Goal: Communication & Community: Answer question/provide support

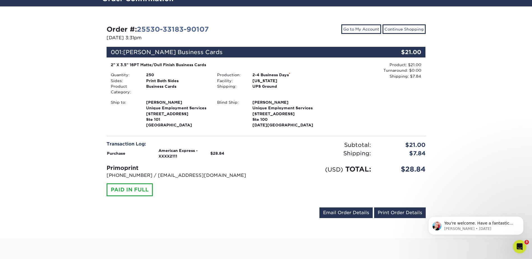
scroll to position [47, 0]
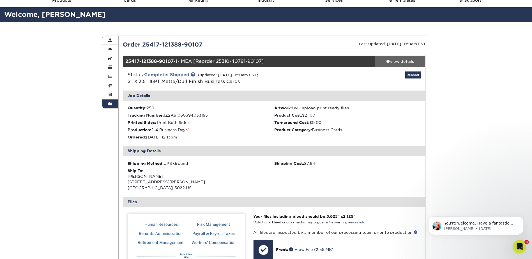
scroll to position [28, 0]
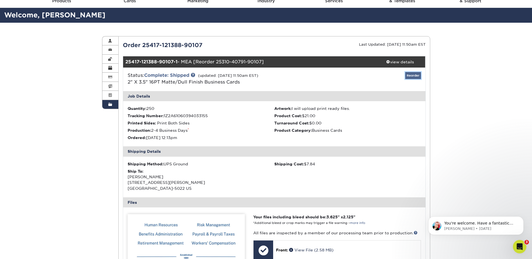
click at [416, 74] on link "Reorder" at bounding box center [413, 75] width 16 height 7
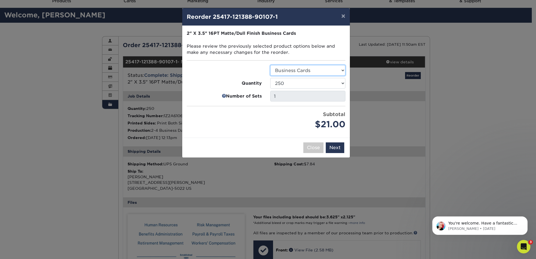
click at [320, 72] on select "Select Option Business Cards" at bounding box center [307, 70] width 75 height 11
click at [319, 84] on select "100 250 500 1000 2500 5000 7500 10000 15000 20000 25000 30000 35000 40000 45000…" at bounding box center [307, 83] width 75 height 11
click at [335, 152] on button "Next" at bounding box center [335, 147] width 19 height 11
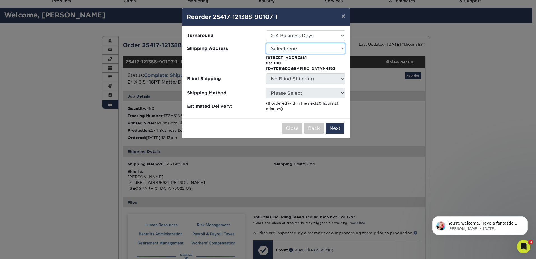
click at [301, 46] on select "Select One Arieux Home [PERSON_NAME] BrianRothermel [PERSON_NAME] Q [PERSON_NAM…" at bounding box center [305, 48] width 79 height 11
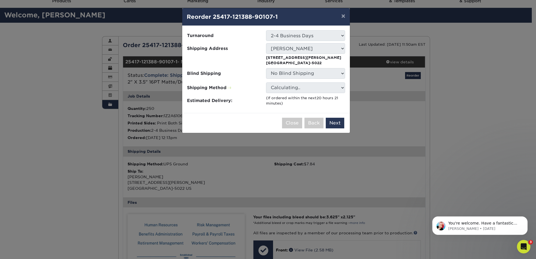
click at [280, 60] on p "[STREET_ADDRESS][PERSON_NAME]" at bounding box center [305, 60] width 79 height 11
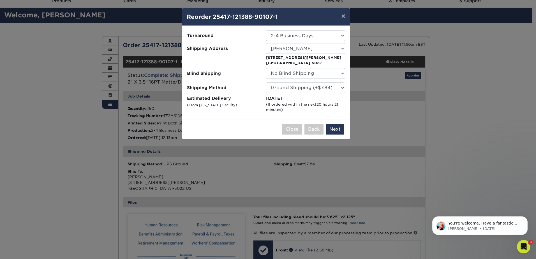
click at [309, 61] on p "[STREET_ADDRESS][PERSON_NAME]" at bounding box center [305, 60] width 79 height 11
click at [329, 30] on select "Select One 2-4 Business Days 2 Day Next Business Day" at bounding box center [305, 35] width 79 height 11
click at [303, 50] on select "Select One Arieux Home [PERSON_NAME] BrianRothermel [PERSON_NAME] Q [PERSON_NAM…" at bounding box center [305, 48] width 79 height 11
click at [266, 43] on select "Select One Arieux Home [PERSON_NAME] BrianRothermel [PERSON_NAME] Q [PERSON_NAM…" at bounding box center [305, 48] width 79 height 11
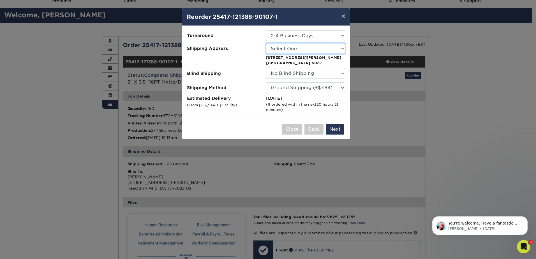
click at [313, 50] on select "Select One Arieux Home [PERSON_NAME] BrianRothermel [PERSON_NAME] Q [PERSON_NAM…" at bounding box center [305, 48] width 79 height 11
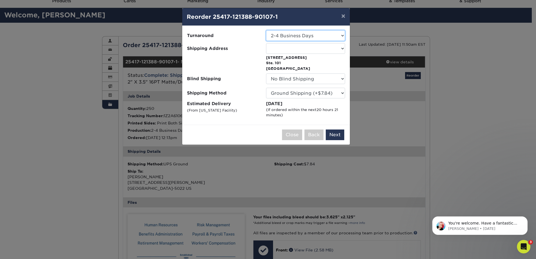
click at [309, 41] on select "Select One 2-4 Business Days 2 Day Next Business Day" at bounding box center [305, 35] width 79 height 11
click at [331, 32] on select "Select One 2-4 Business Days 2 Day Next Business Day" at bounding box center [305, 35] width 79 height 11
click at [308, 48] on select "Select One Arieux Home [PERSON_NAME] BrianRothermel [PERSON_NAME] Q [PERSON_NAM…" at bounding box center [305, 48] width 79 height 11
select select "279773"
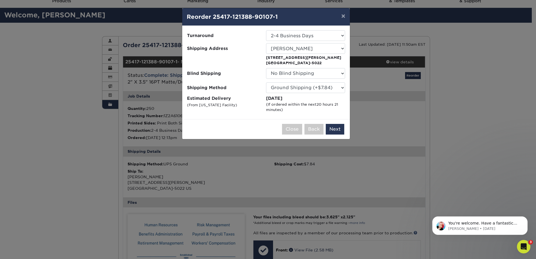
click at [293, 57] on p "[STREET_ADDRESS][PERSON_NAME]" at bounding box center [305, 60] width 79 height 11
click at [344, 16] on button "×" at bounding box center [343, 16] width 13 height 16
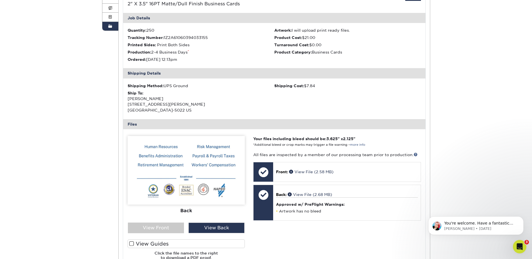
scroll to position [93, 0]
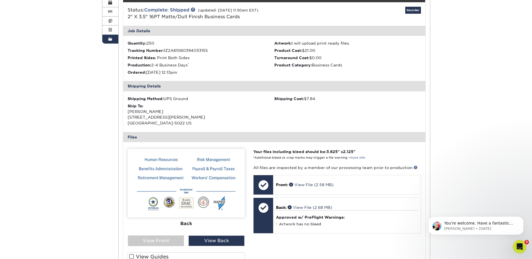
click at [165, 106] on div "Ship To: Mea [PERSON_NAME] [STREET_ADDRESS][PERSON_NAME]" at bounding box center [201, 114] width 147 height 23
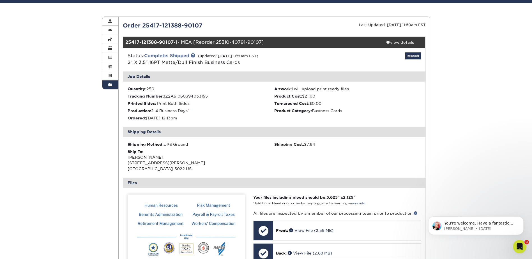
scroll to position [47, 0]
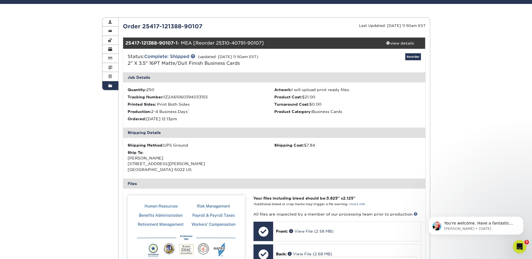
click at [208, 43] on div "25417-121388-90107-1 - MEA [Reorder 25310-40791-90107]" at bounding box center [249, 43] width 252 height 11
click at [389, 44] on div "view details" at bounding box center [400, 43] width 50 height 6
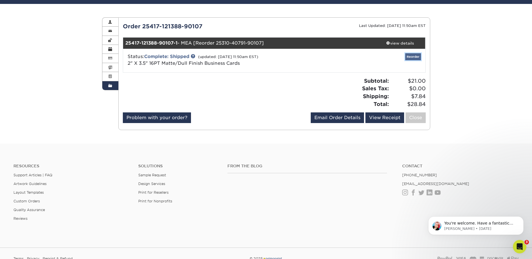
click at [414, 58] on link "Reorder" at bounding box center [413, 56] width 16 height 7
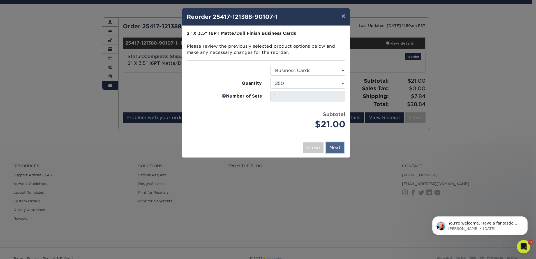
click at [335, 147] on button "Next" at bounding box center [335, 147] width 19 height 11
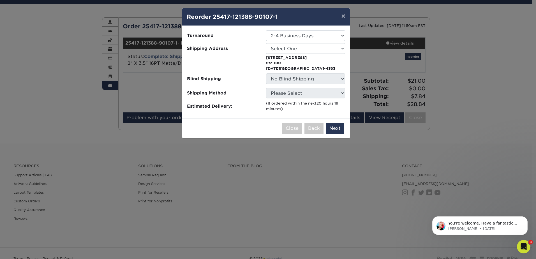
click at [297, 54] on li "Shipping Address Select One Arieux Home [PERSON_NAME] BrianRothermel [PERSON_NA…" at bounding box center [265, 57] width 167 height 28
click at [299, 48] on select "Select One Arieux Home [PERSON_NAME] BrianRothermel [PERSON_NAME] Q [PERSON_NAM…" at bounding box center [305, 48] width 79 height 11
select select "279773"
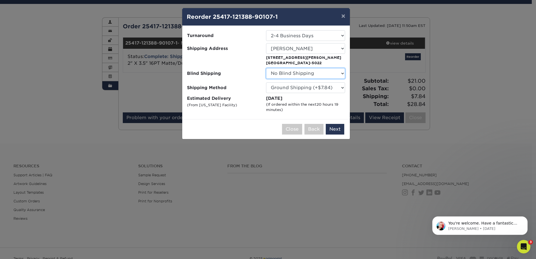
click at [302, 75] on select "No Blind Shipping Arieux Home [PERSON_NAME] BrianRothermel [PERSON_NAME] Q [PER…" at bounding box center [305, 73] width 79 height 11
click at [230, 89] on span "Shipping Method" at bounding box center [224, 87] width 75 height 6
click at [294, 87] on select "Please Select Ground Shipping (+$7.84) 3 Day Shipping Service (+$20.04) 2 Day A…" at bounding box center [305, 87] width 79 height 11
click at [343, 14] on button "×" at bounding box center [343, 16] width 13 height 16
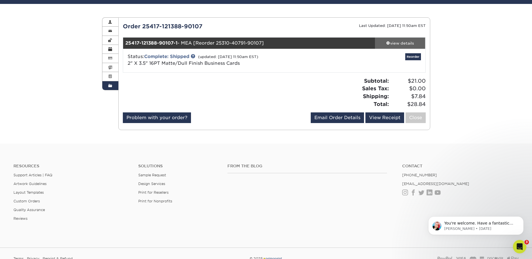
click at [397, 48] on link "view details" at bounding box center [400, 43] width 50 height 11
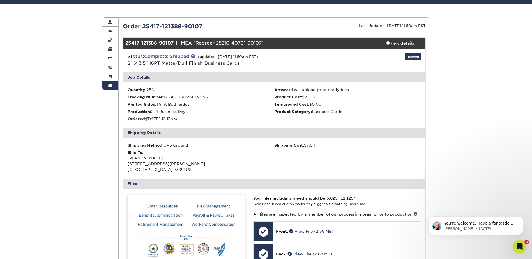
click at [195, 152] on div "Ship To: Mea [PERSON_NAME] [STREET_ADDRESS][PERSON_NAME]" at bounding box center [201, 161] width 147 height 23
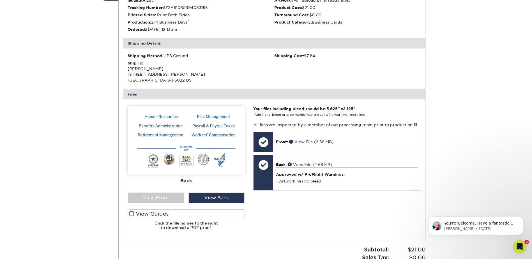
scroll to position [140, 0]
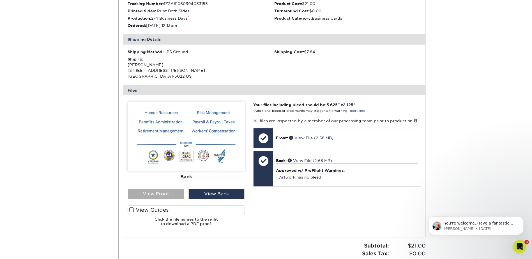
click at [167, 197] on div "View Front" at bounding box center [156, 194] width 56 height 11
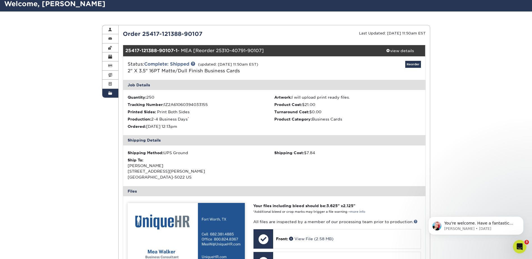
scroll to position [28, 0]
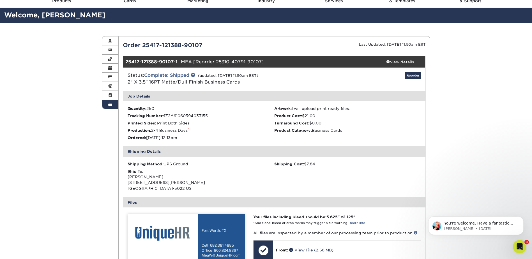
drag, startPoint x: 145, startPoint y: 43, endPoint x: 204, endPoint y: 44, distance: 58.6
click at [204, 44] on div "Order 25417-121388-90107" at bounding box center [197, 45] width 156 height 8
drag, startPoint x: 204, startPoint y: 44, endPoint x: 211, endPoint y: 45, distance: 7.6
click at [211, 45] on div "Order 25417-121388-90107" at bounding box center [197, 45] width 156 height 8
click at [199, 48] on div "Order 25417-121388-90107" at bounding box center [197, 45] width 156 height 8
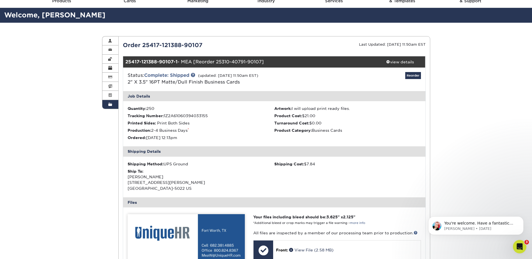
drag, startPoint x: 209, startPoint y: 46, endPoint x: 123, endPoint y: 47, distance: 85.8
click at [123, 47] on div "Order 25417-121388-90107" at bounding box center [197, 45] width 156 height 8
drag, startPoint x: 123, startPoint y: 47, endPoint x: 139, endPoint y: 45, distance: 16.3
copy div "Order 25417-121388-90107"
click at [516, 240] on div "Open Intercom Messenger" at bounding box center [518, 246] width 19 height 19
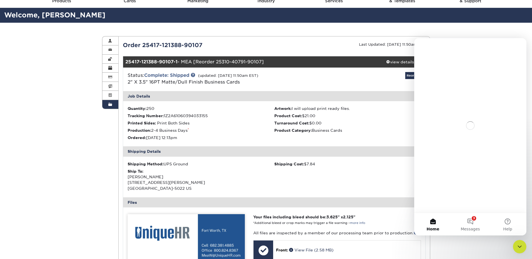
scroll to position [0, 0]
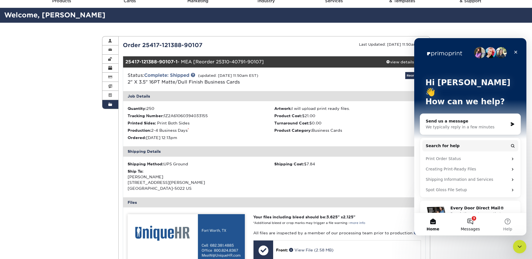
click at [473, 225] on button "3 Messages" at bounding box center [469, 224] width 37 height 22
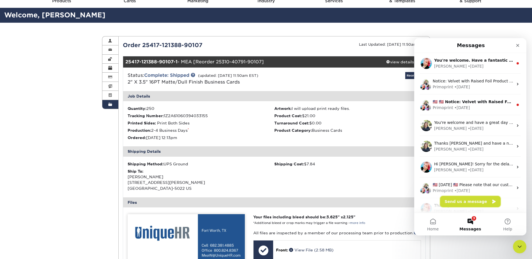
click at [468, 197] on button "Send us a message" at bounding box center [470, 201] width 61 height 11
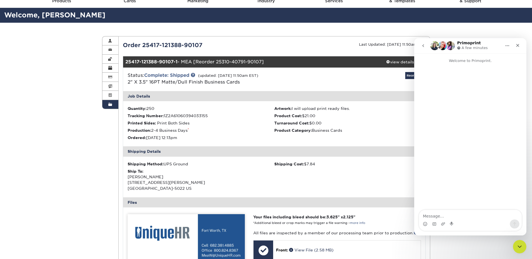
click at [455, 214] on textarea "Message…" at bounding box center [470, 215] width 103 height 10
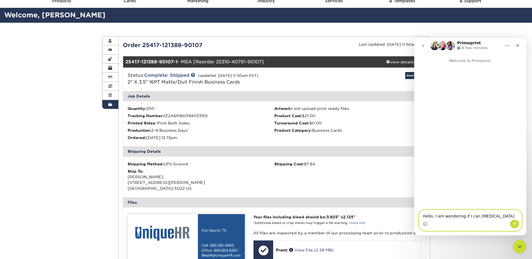
drag, startPoint x: 493, startPoint y: 217, endPoint x: 480, endPoint y: 216, distance: 13.5
click at [480, 216] on textarea "Hello, I am wondering if I can [MEDICAL_DATA]" at bounding box center [470, 215] width 103 height 10
paste textarea "Order 25417-121388-90107"
click at [507, 211] on textarea "Hello, I am wondering if I can receive help with Order 25417-121388-90107" at bounding box center [470, 211] width 103 height 15
click at [509, 211] on textarea "Hello, I am wondering if I can receive help with Order 25417-121388-90107" at bounding box center [470, 211] width 103 height 15
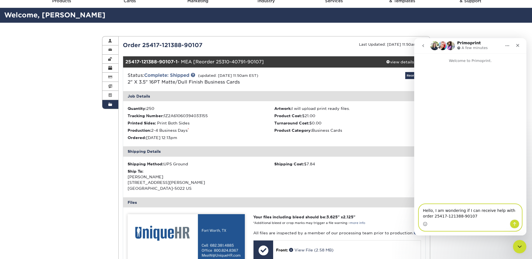
click at [478, 216] on textarea "Hello, I am wondering if I can receive help with order 25417-121388-90107" at bounding box center [470, 211] width 103 height 15
click at [485, 211] on textarea "Hello, I am wondering if I can receive help with order 25417-121388-90107." at bounding box center [470, 211] width 103 height 15
drag, startPoint x: 487, startPoint y: 210, endPoint x: 442, endPoint y: 211, distance: 45.1
click at [442, 211] on textarea "Hello, I am wondering if I can receive help with order 25417-121388-90107." at bounding box center [470, 211] width 103 height 15
click at [449, 218] on textarea "Hello, I am needing help with order 25417-121388-90107." at bounding box center [470, 211] width 103 height 15
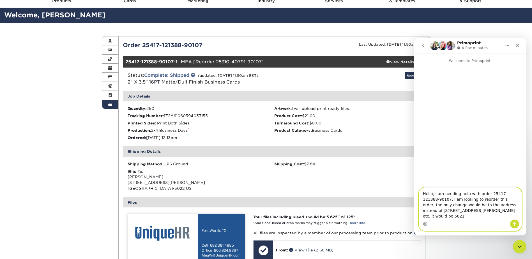
click at [480, 219] on textarea "Hello, I am needing help with order 25417-121388-90107. I am looking to reorder…" at bounding box center [470, 204] width 103 height 32
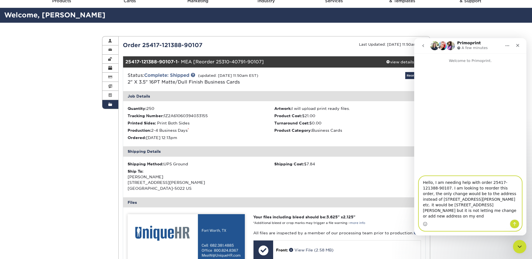
drag, startPoint x: 423, startPoint y: 195, endPoint x: 543, endPoint y: 226, distance: 124.1
click at [526, 226] on html "Primoprint A few minutes Welcome to Primoprint. Hello, I am needing help with o…" at bounding box center [470, 136] width 112 height 197
paste textarea "y there! I'm trying to reorder order #25417-121388-90107, and the only change I…"
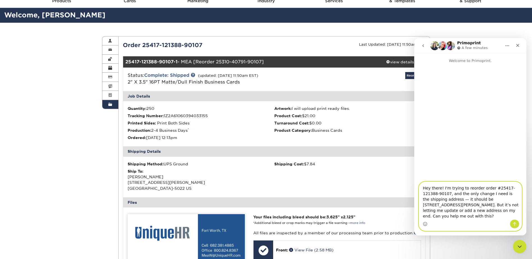
click at [443, 206] on textarea "Hey there! I'm trying to reorder order #25417-121388-90107, and the only change…" at bounding box center [470, 201] width 103 height 38
click at [434, 193] on textarea "Hey there! I'm trying to reorder order #25417-121388-90107, and the only change…" at bounding box center [470, 201] width 103 height 38
type textarea "Hello! I'm trying to reorder order #25417-121388-90107, and the only change I n…"
click at [514, 223] on icon "Send a message…" at bounding box center [514, 224] width 3 height 4
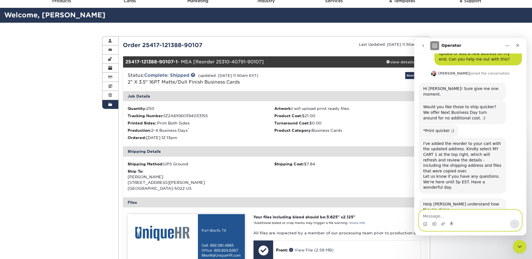
scroll to position [68, 0]
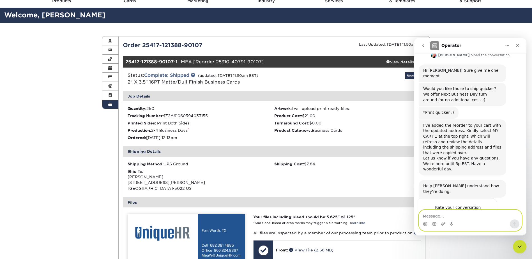
click at [473, 216] on textarea "Message…" at bounding box center [470, 215] width 103 height 10
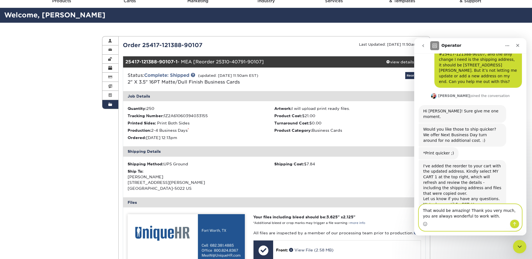
scroll to position [18, 0]
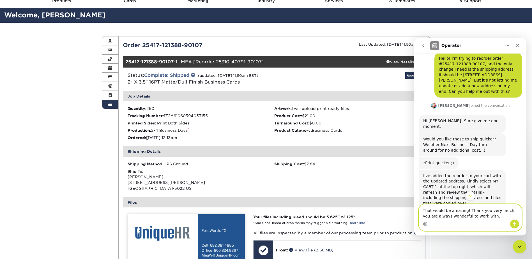
type textarea "That would be amazing! Thank you very much, you are always wonderful to work wi…"
click at [515, 225] on icon "Send a message…" at bounding box center [514, 224] width 4 height 4
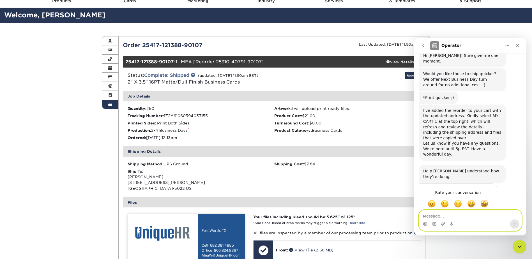
scroll to position [96, 0]
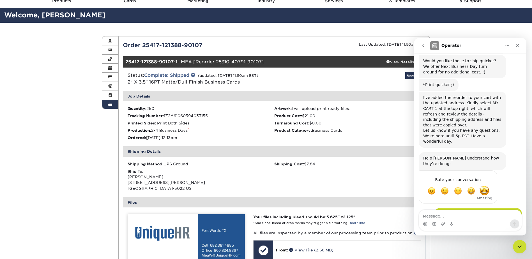
click at [483, 186] on span "Amazing" at bounding box center [484, 191] width 10 height 10
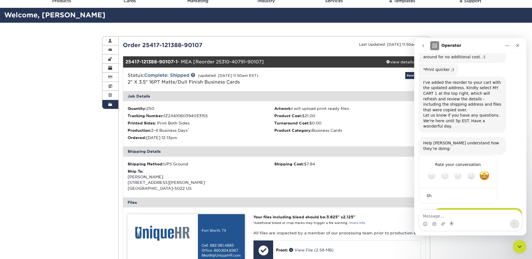
type textarea "S"
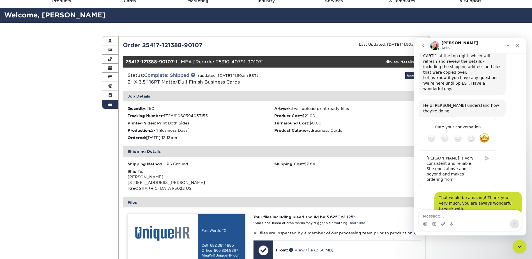
scroll to position [150, 0]
click at [437, 151] on textarea "[PERSON_NAME] is very consistent and reliable. She goes above and beyond and ma…" at bounding box center [452, 170] width 58 height 39
click at [469, 151] on textarea "[PERSON_NAME] is very consistent and reliable. She goes above and beyond and ma…" at bounding box center [452, 167] width 58 height 33
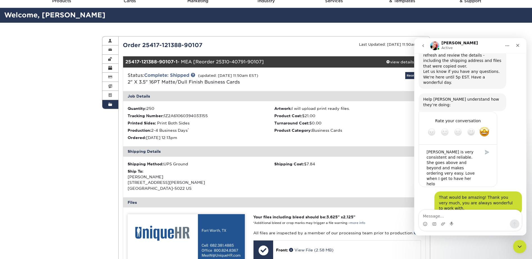
type textarea "[PERSON_NAME] is very consistent and reliable. She goes above and beyond and ma…"
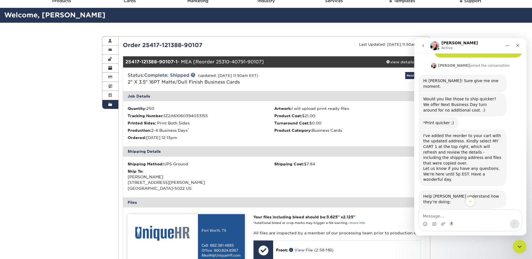
scroll to position [58, 0]
click at [517, 46] on icon "Close" at bounding box center [517, 45] width 4 height 4
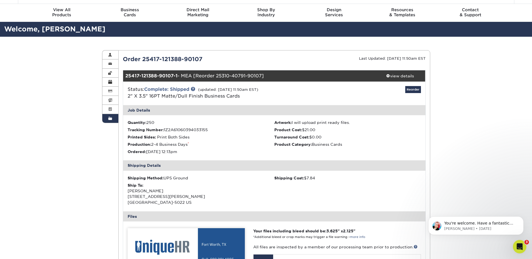
scroll to position [0, 0]
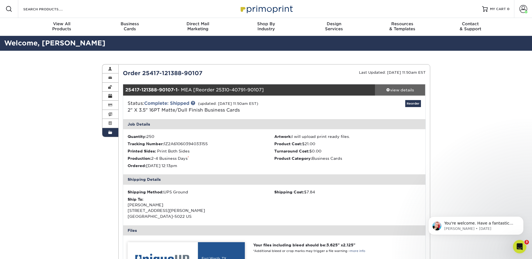
click at [398, 91] on div "view details" at bounding box center [400, 90] width 50 height 6
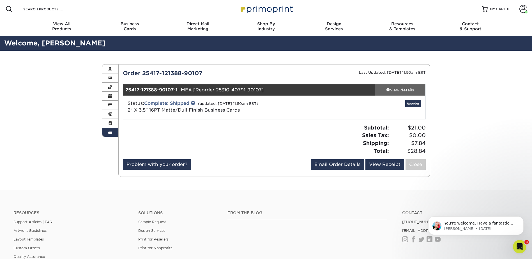
click at [398, 91] on div "view details" at bounding box center [400, 90] width 50 height 6
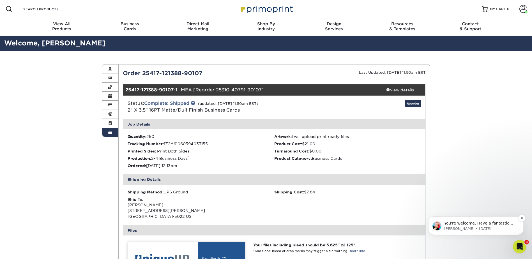
click at [477, 222] on p "You're welcome. Have a fantastic day!" at bounding box center [480, 224] width 72 height 6
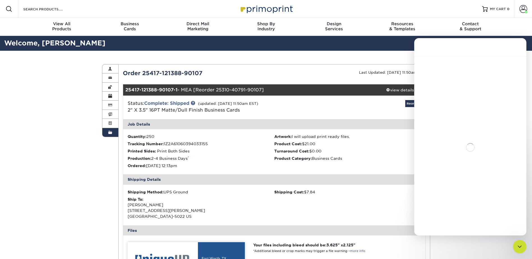
scroll to position [17, 0]
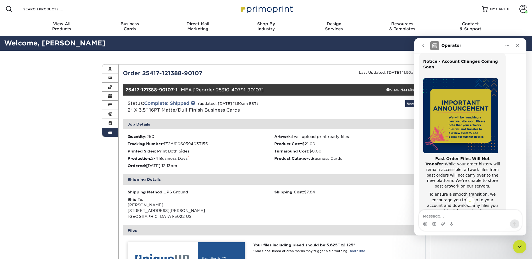
drag, startPoint x: 423, startPoint y: 48, endPoint x: 426, endPoint y: 47, distance: 2.9
click at [423, 48] on button "go back" at bounding box center [423, 45] width 11 height 11
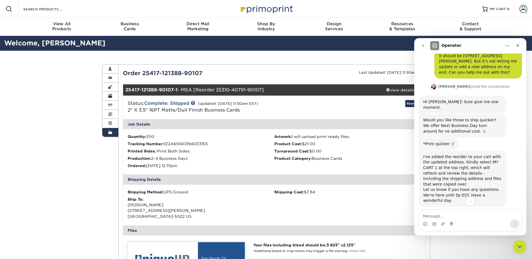
scroll to position [30, 0]
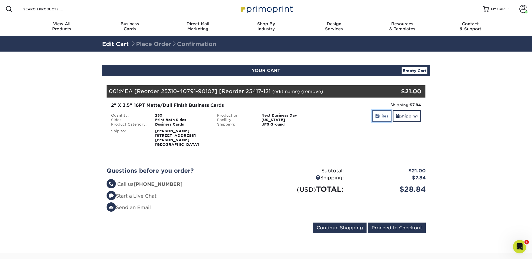
click at [380, 117] on link "Files" at bounding box center [381, 116] width 19 height 12
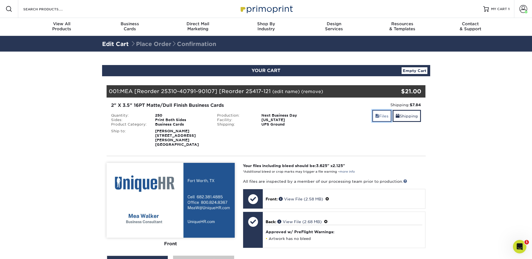
click at [381, 114] on link "Files" at bounding box center [381, 116] width 19 height 12
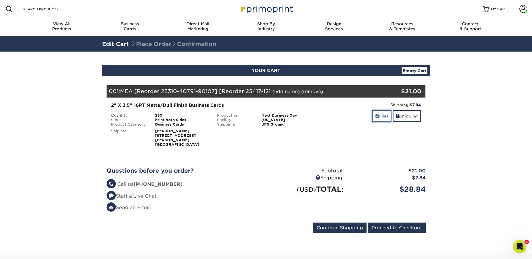
click at [380, 117] on link "Files" at bounding box center [381, 116] width 19 height 12
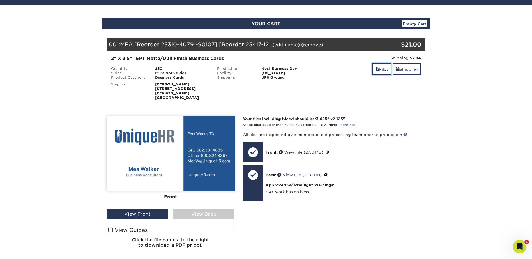
scroll to position [56, 0]
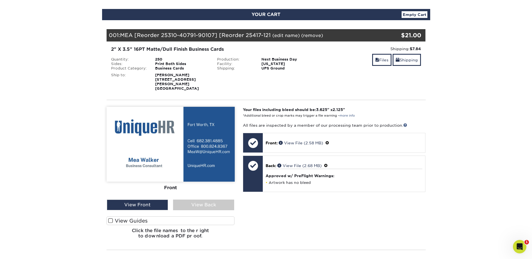
click at [198, 206] on div "Front Back" at bounding box center [171, 175] width 128 height 137
click at [198, 202] on div "View Back" at bounding box center [203, 205] width 61 height 11
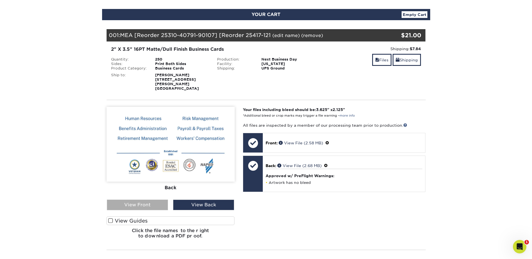
click at [151, 200] on div "View Front" at bounding box center [137, 205] width 61 height 11
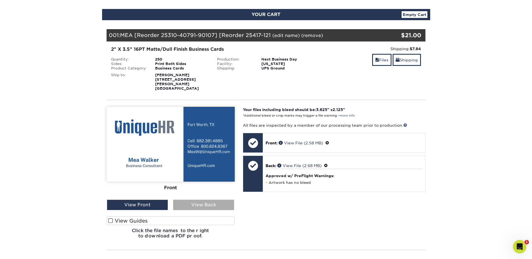
click at [230, 202] on div "View Back" at bounding box center [203, 205] width 61 height 11
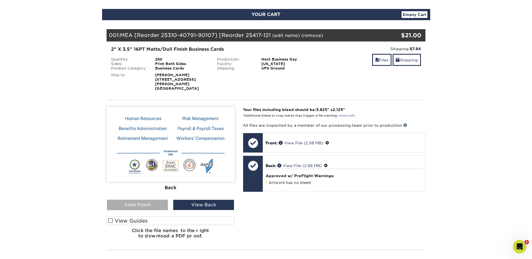
click at [157, 204] on div "View Front" at bounding box center [137, 205] width 61 height 11
